Goal: Check status: Check status

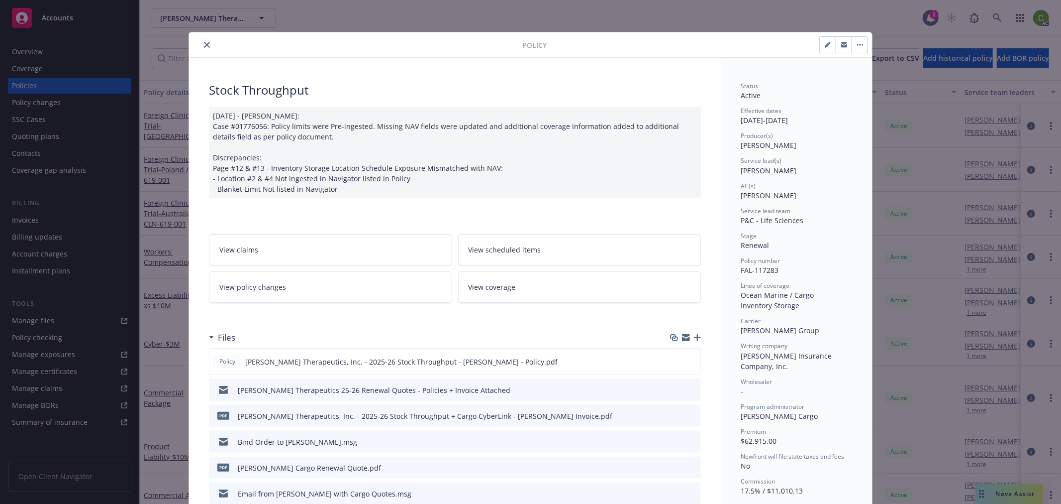
click at [205, 44] on icon "close" at bounding box center [207, 45] width 6 height 6
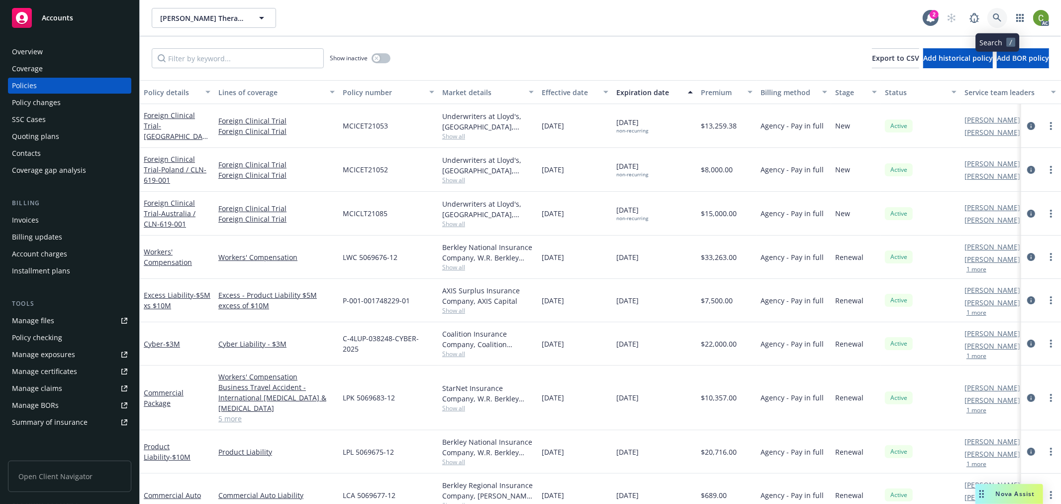
click at [992, 17] on link at bounding box center [998, 18] width 20 height 20
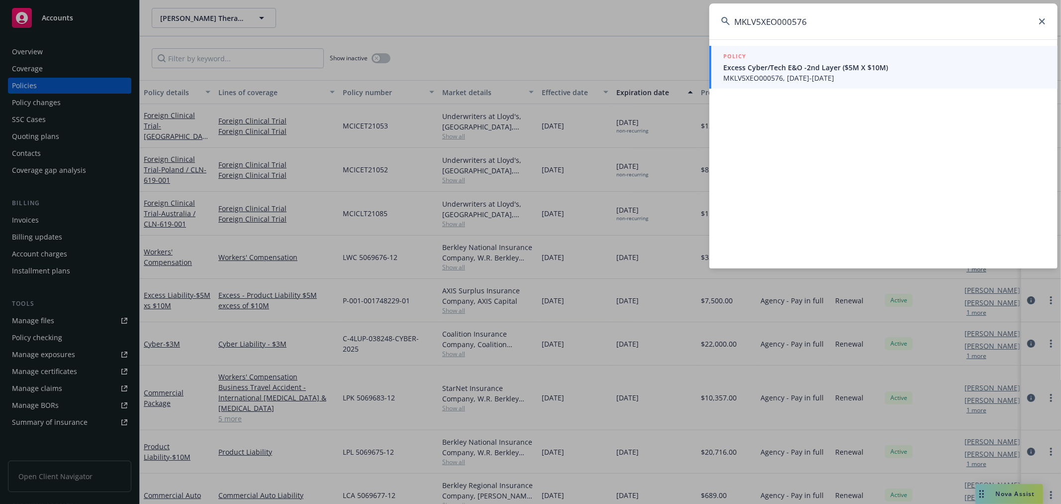
type input "MKLV5XEO000576"
click at [827, 77] on span "MKLV5XEO000576, [DATE]-[DATE]" at bounding box center [885, 78] width 322 height 10
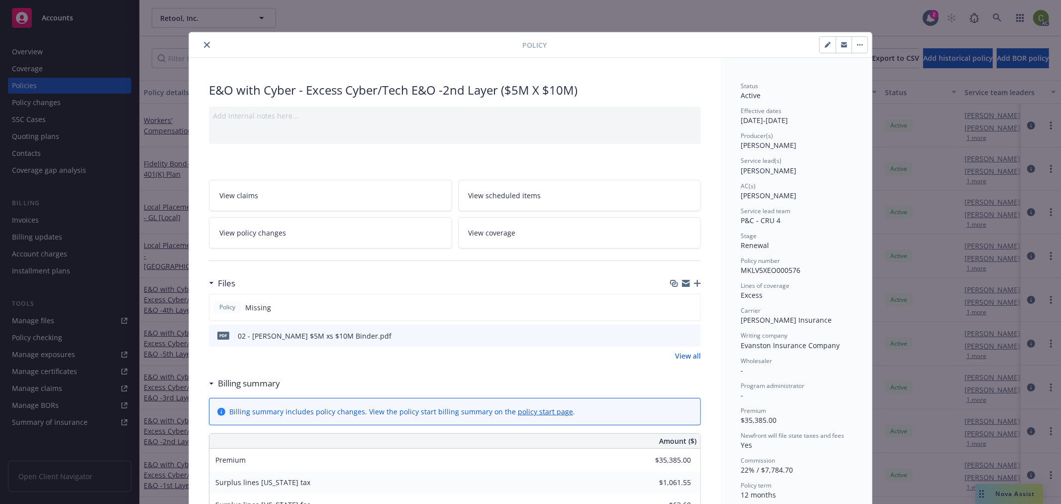
click at [204, 43] on icon "close" at bounding box center [207, 45] width 6 height 6
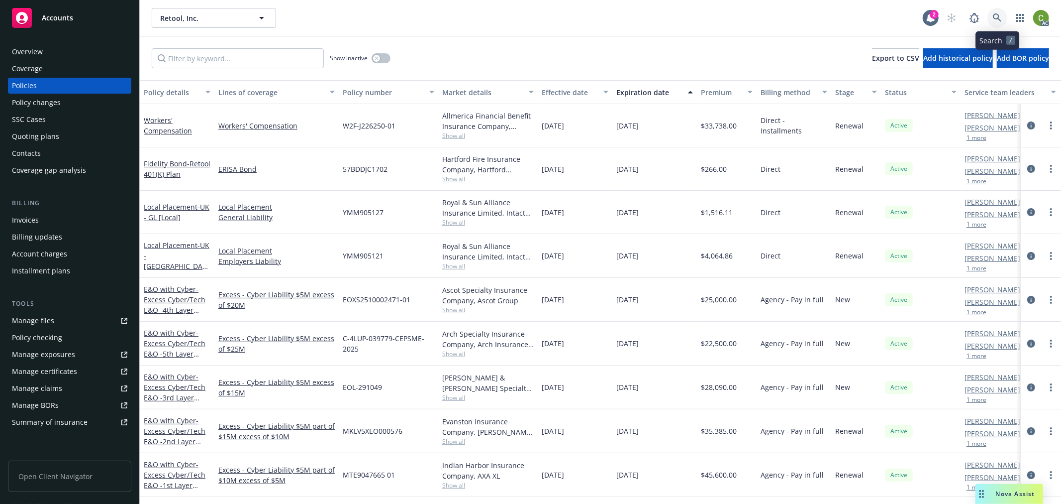
click at [999, 17] on icon at bounding box center [997, 17] width 9 height 9
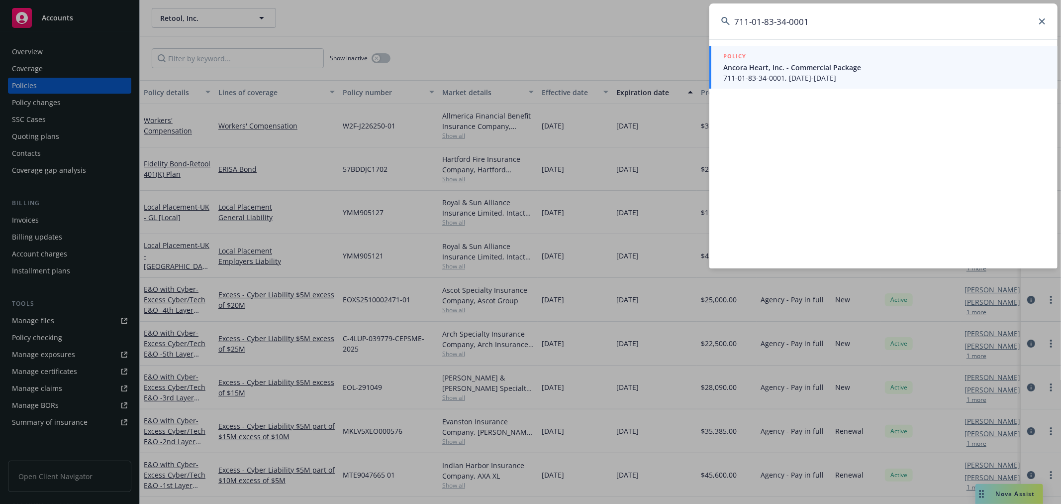
type input "711-01-83-34-0001"
click at [823, 73] on span "711-01-83-34-0001, [DATE]-[DATE]" at bounding box center [885, 78] width 322 height 10
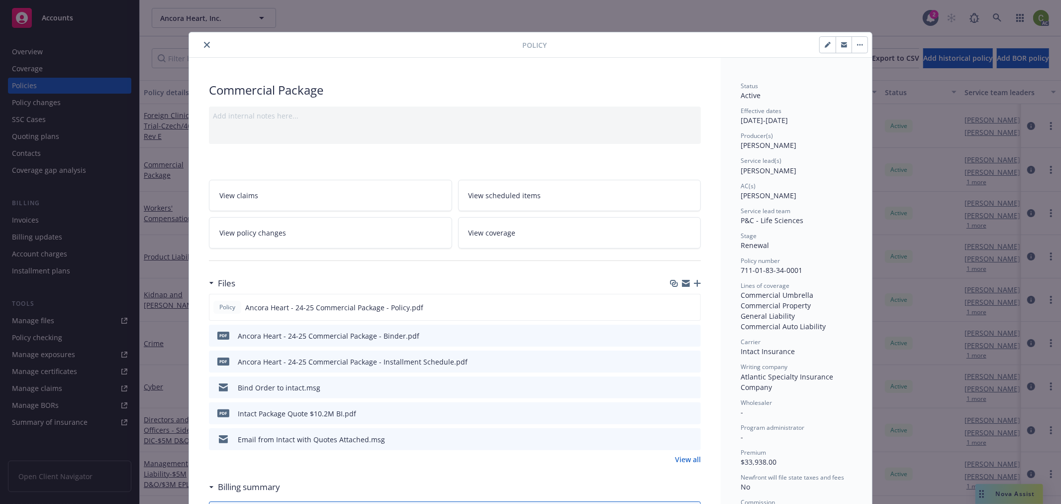
drag, startPoint x: 201, startPoint y: 45, endPoint x: 311, endPoint y: 30, distance: 111.0
click at [204, 44] on icon "close" at bounding box center [207, 45] width 6 height 6
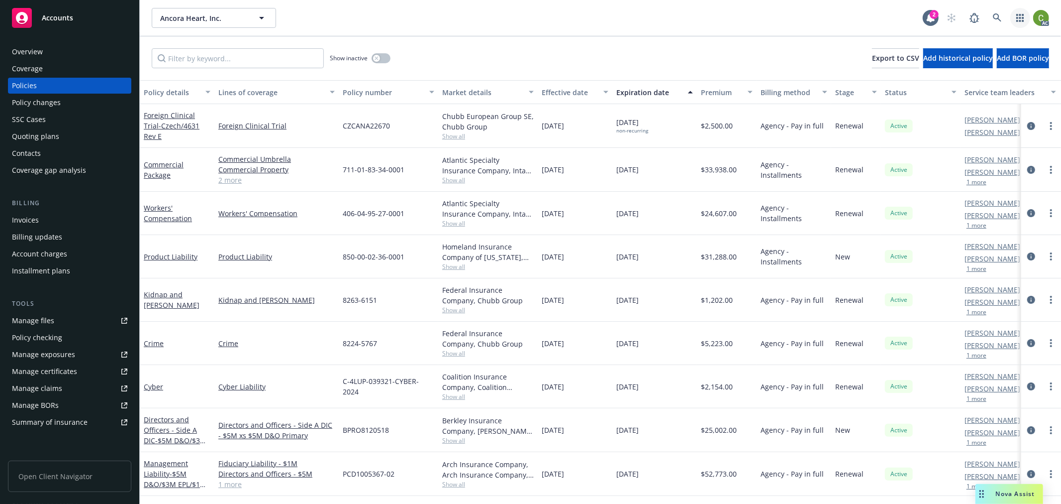
click at [1015, 13] on link "button" at bounding box center [1021, 18] width 20 height 20
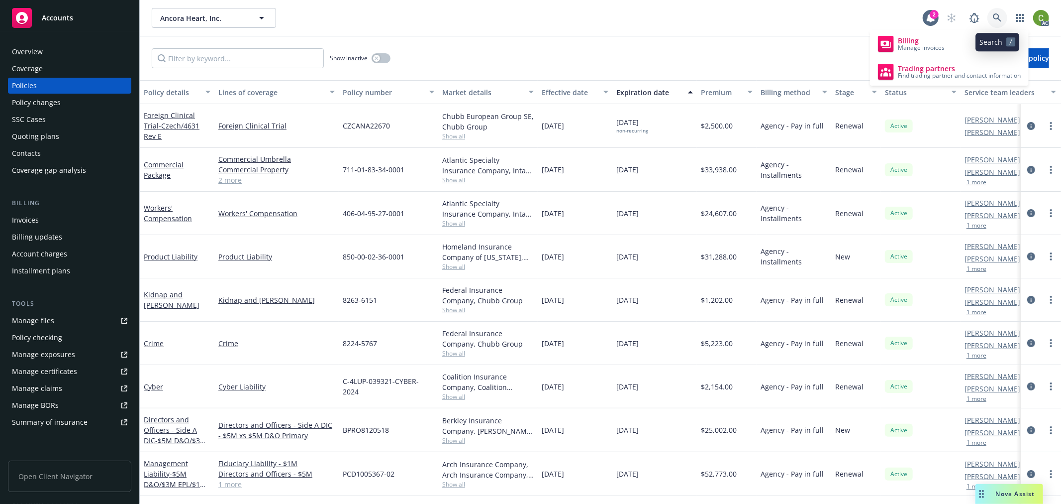
click at [1003, 17] on link at bounding box center [998, 18] width 20 height 20
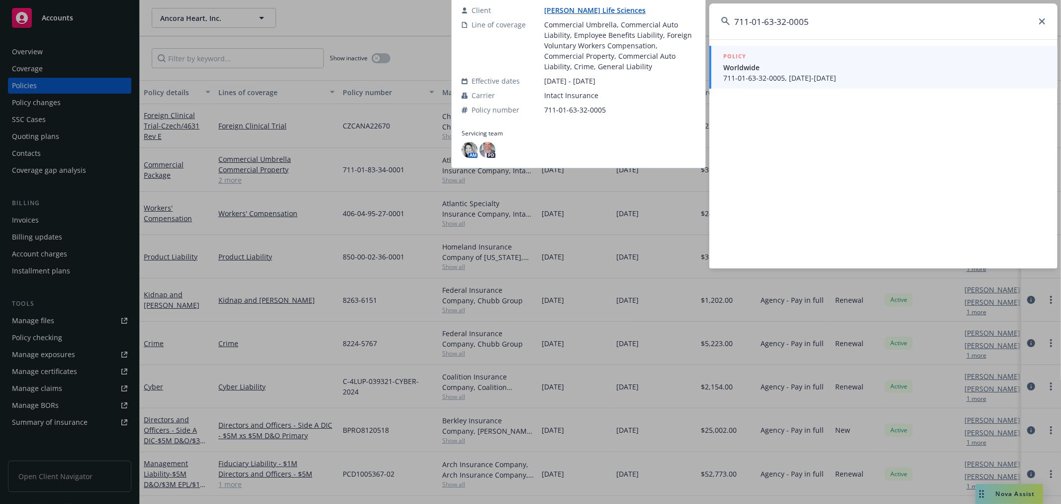
type input "711-01-63-32-0005"
click at [952, 71] on span "Worldwide" at bounding box center [885, 67] width 322 height 10
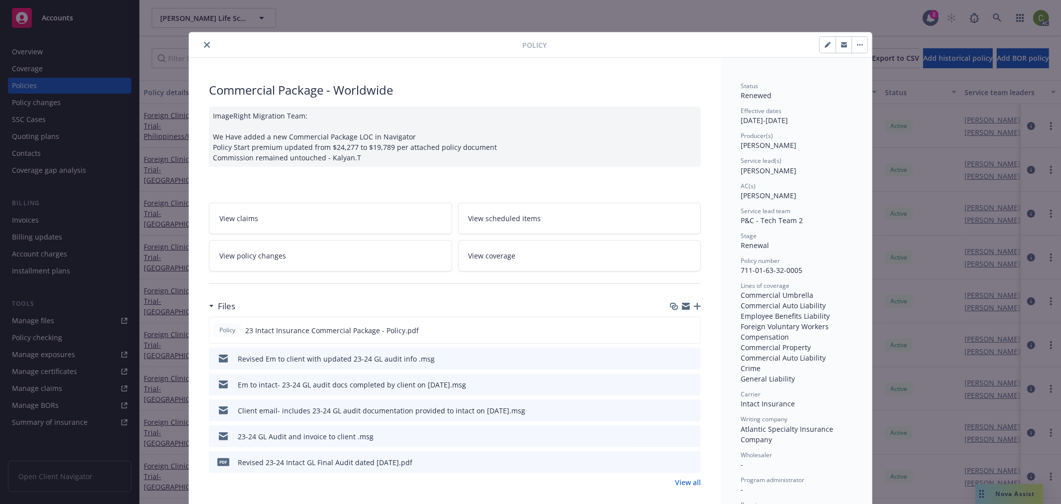
click at [281, 271] on link "View policy changes" at bounding box center [330, 255] width 243 height 31
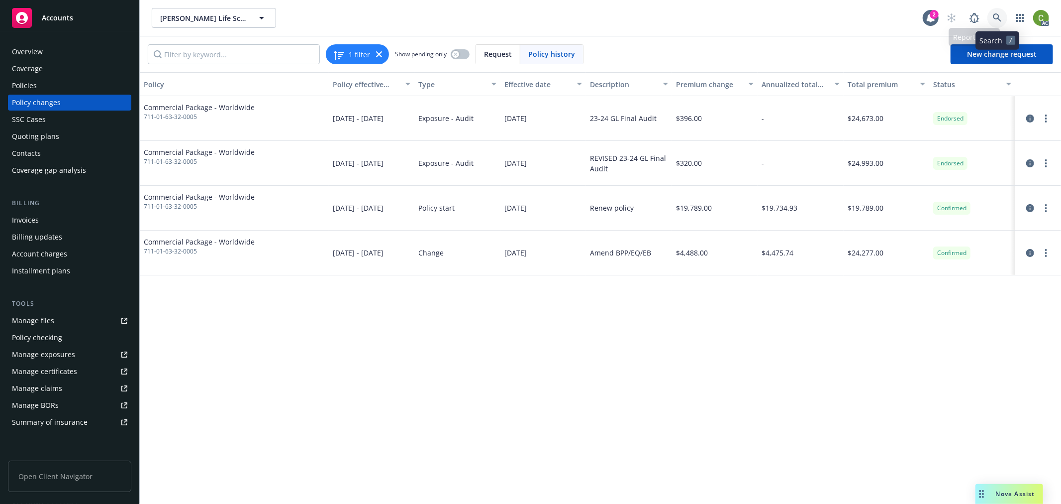
click at [999, 19] on icon at bounding box center [997, 17] width 9 height 9
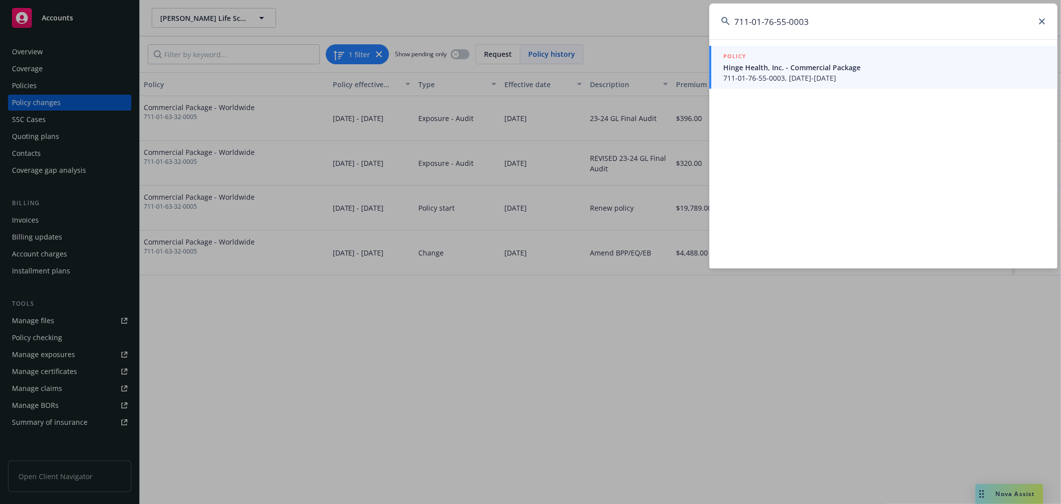
type input "711-01-76-55-0003"
click at [801, 73] on span "711-01-76-55-0003, [DATE]-[DATE]" at bounding box center [885, 78] width 322 height 10
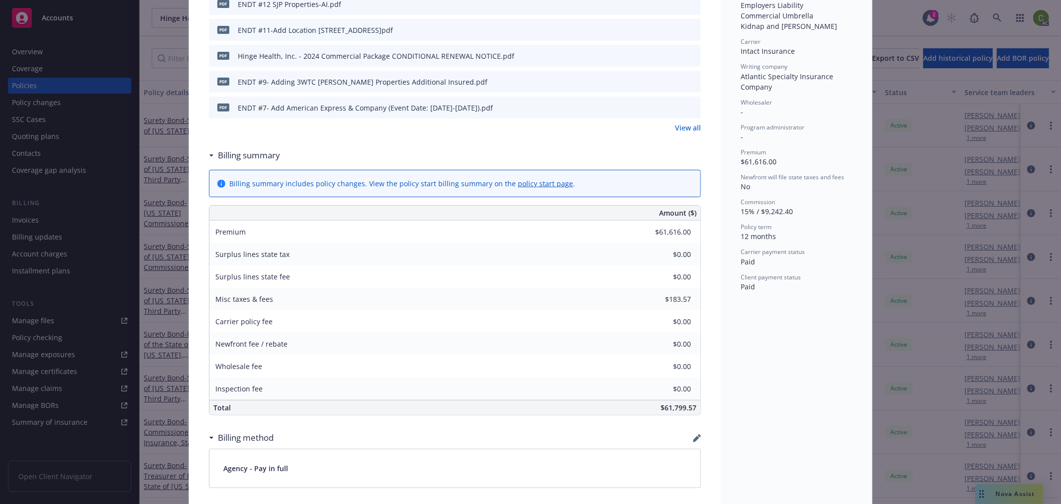
scroll to position [55, 0]
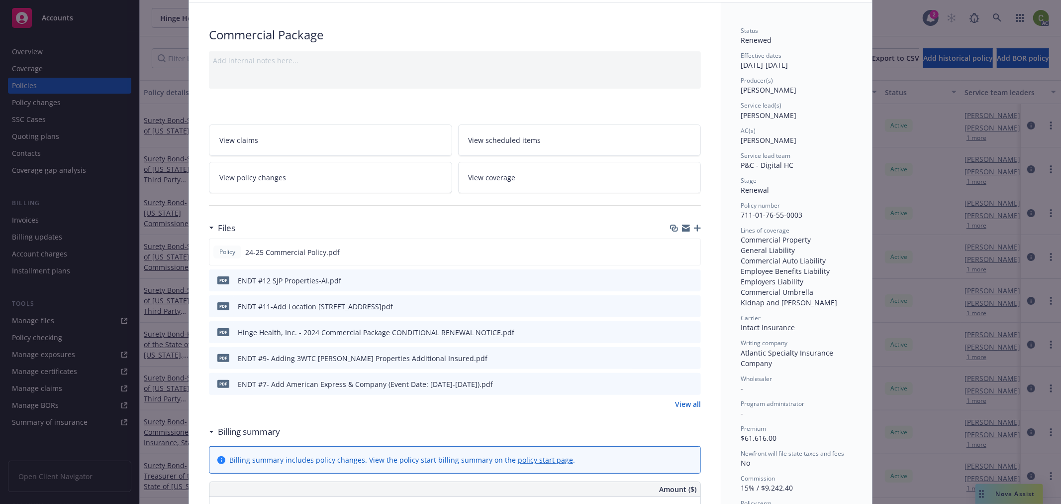
click at [301, 185] on link "View policy changes" at bounding box center [330, 177] width 243 height 31
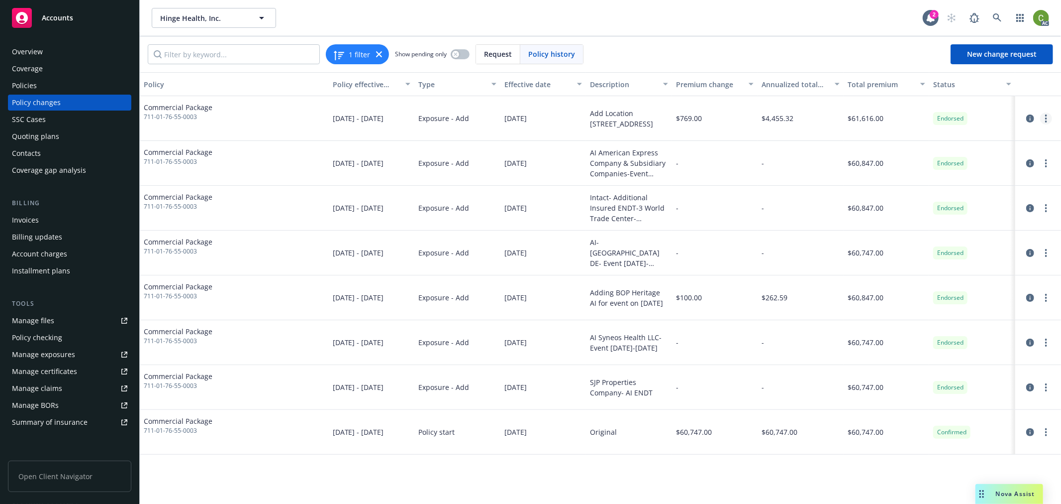
drag, startPoint x: 1027, startPoint y: 120, endPoint x: 1046, endPoint y: 121, distance: 18.9
click at [1027, 120] on icon "circleInformation" at bounding box center [1031, 118] width 8 height 8
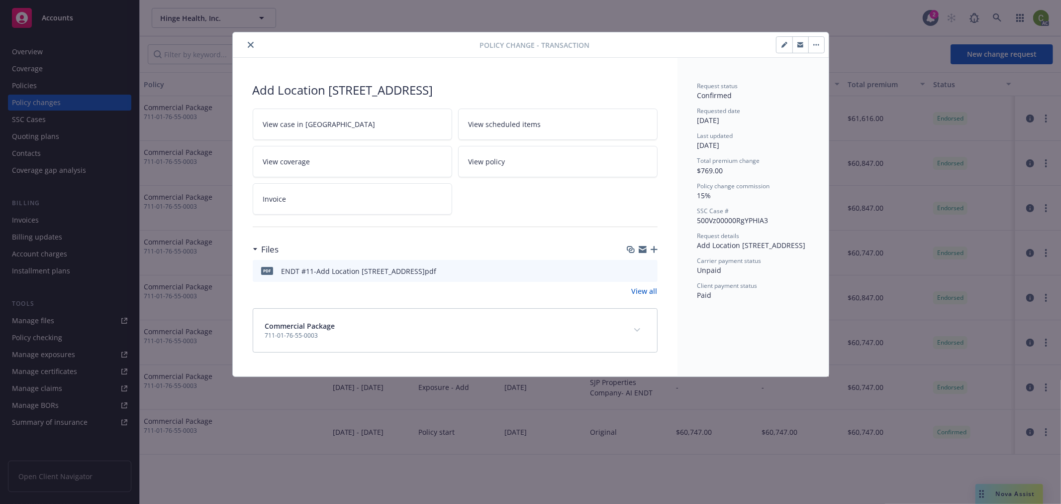
drag, startPoint x: 639, startPoint y: 335, endPoint x: 698, endPoint y: 304, distance: 66.8
click at [639, 334] on button "expand content" at bounding box center [637, 330] width 16 height 16
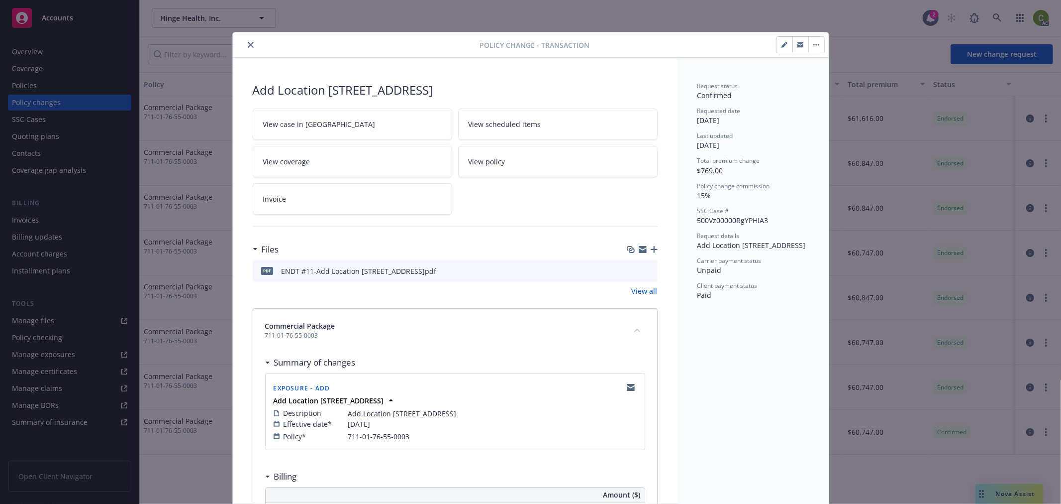
click at [248, 46] on icon "close" at bounding box center [251, 45] width 6 height 6
